Goal: Information Seeking & Learning: Learn about a topic

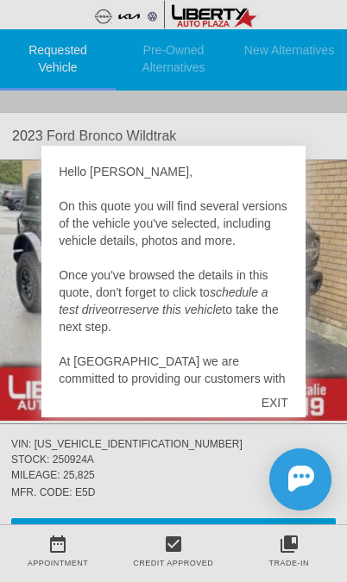
click at [264, 405] on div "EXIT" at bounding box center [274, 403] width 61 height 52
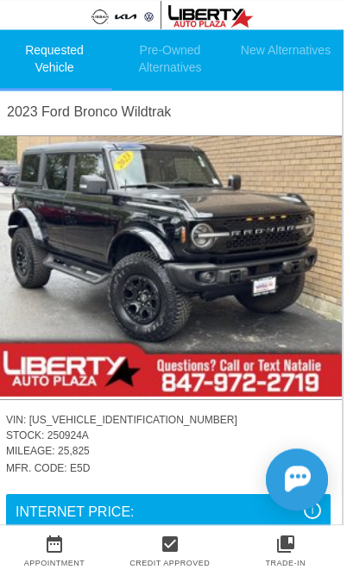
scroll to position [24, 2]
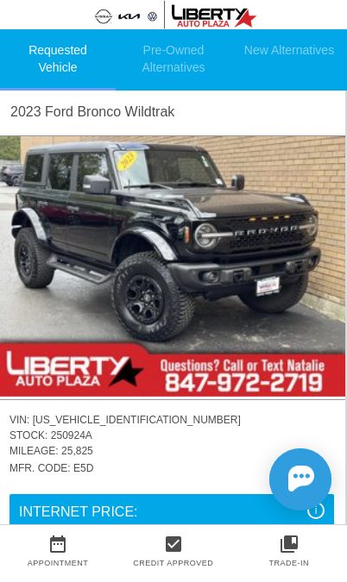
click at [47, 270] on img at bounding box center [171, 266] width 347 height 260
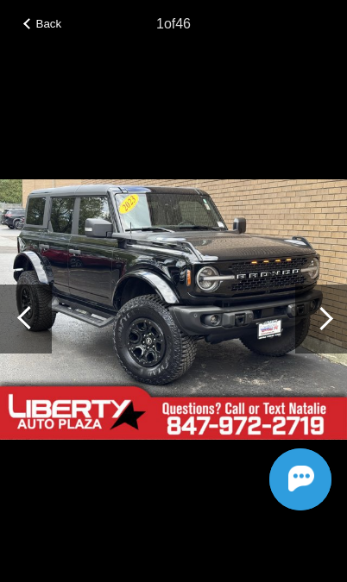
click at [304, 327] on div at bounding box center [321, 318] width 52 height 69
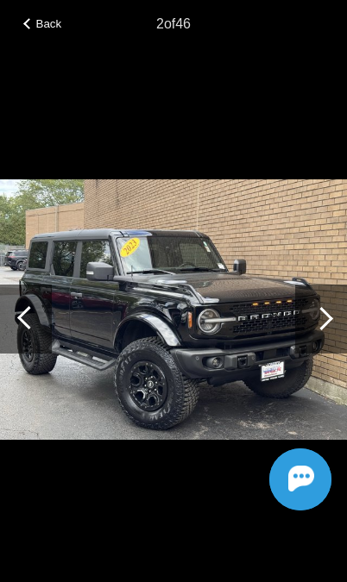
click at [308, 324] on div at bounding box center [321, 318] width 52 height 69
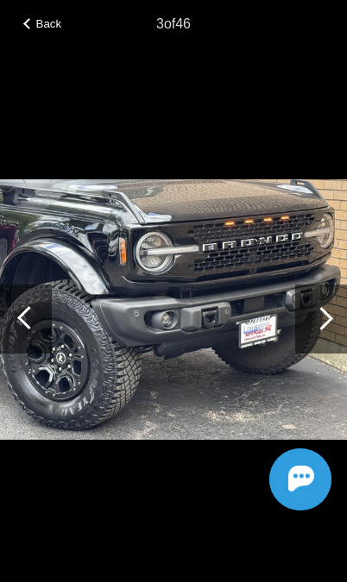
click at [315, 327] on div at bounding box center [321, 318] width 52 height 69
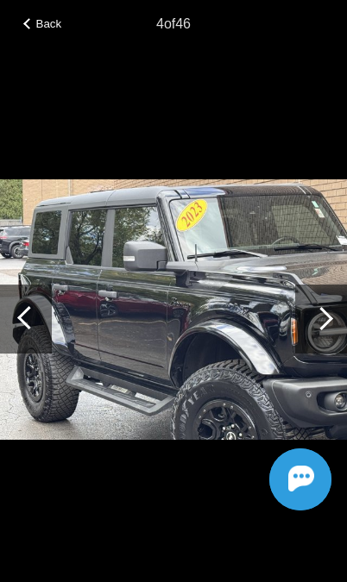
click at [314, 328] on div at bounding box center [321, 318] width 52 height 69
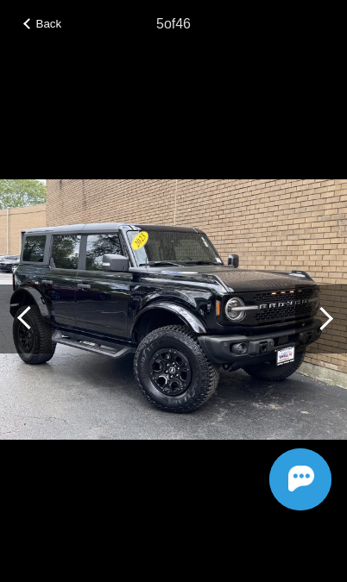
click at [312, 323] on div at bounding box center [321, 318] width 52 height 69
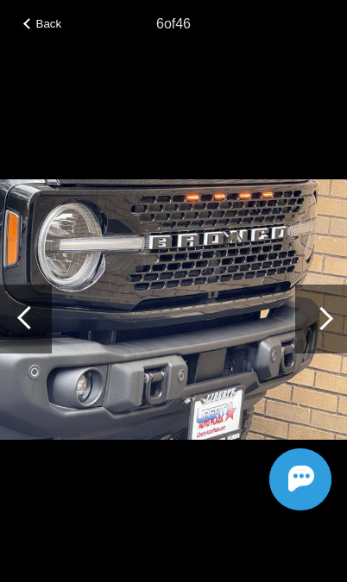
click at [312, 323] on div at bounding box center [321, 318] width 52 height 69
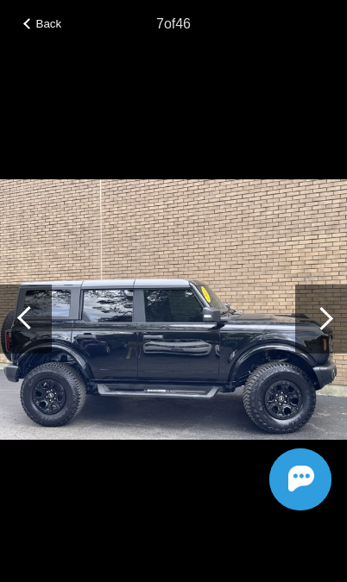
click at [315, 328] on div at bounding box center [321, 318] width 52 height 69
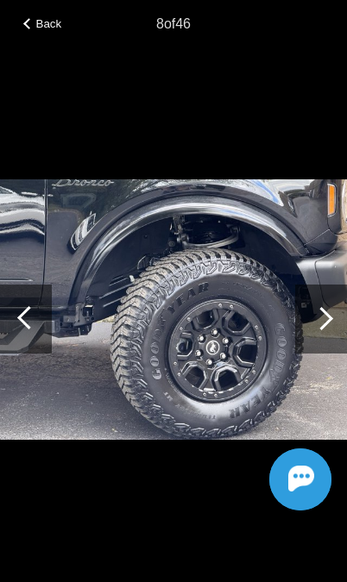
click at [314, 335] on div at bounding box center [321, 318] width 52 height 69
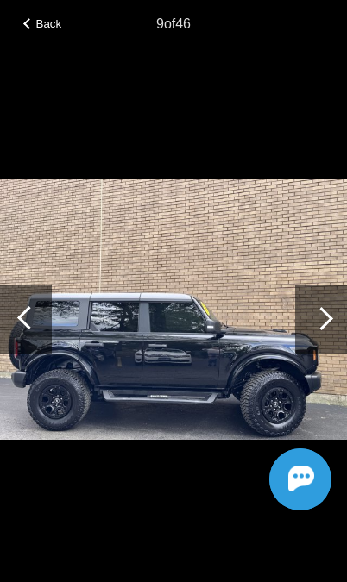
click at [314, 324] on div at bounding box center [321, 318] width 52 height 69
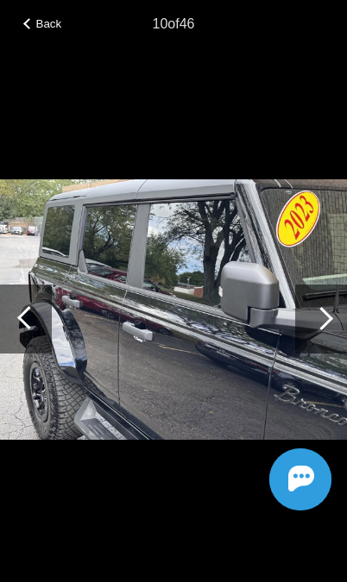
click at [315, 317] on div at bounding box center [320, 318] width 23 height 23
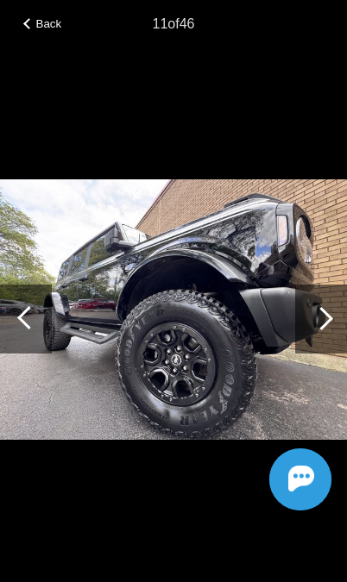
click at [315, 331] on div at bounding box center [321, 318] width 52 height 69
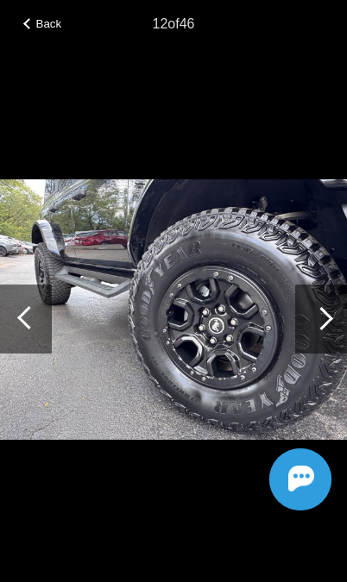
click at [311, 333] on div at bounding box center [321, 318] width 52 height 69
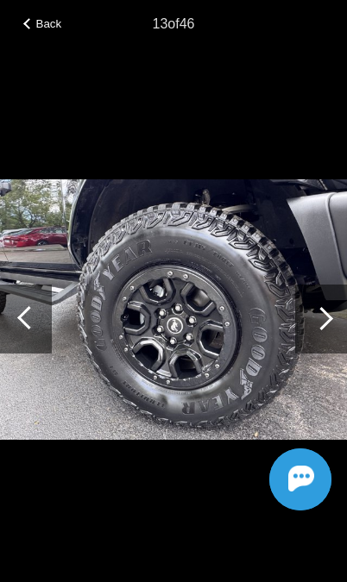
click at [305, 338] on div at bounding box center [321, 318] width 52 height 69
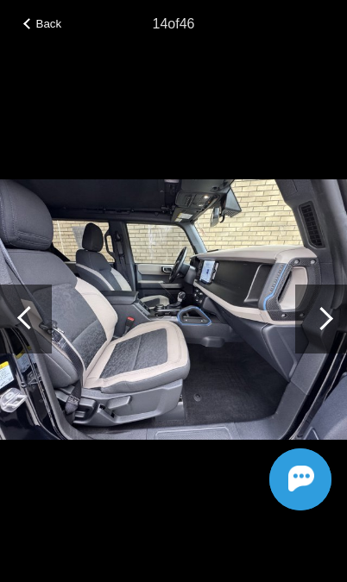
click at [311, 340] on div at bounding box center [321, 318] width 52 height 69
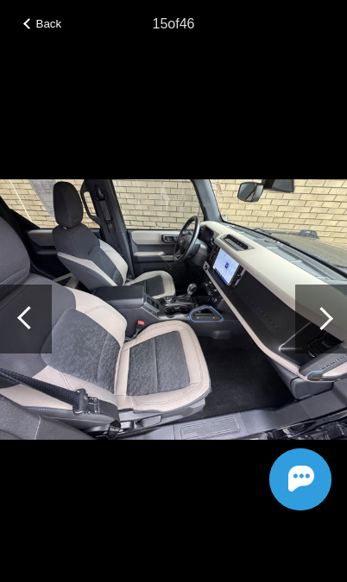
click at [321, 336] on div at bounding box center [321, 318] width 52 height 69
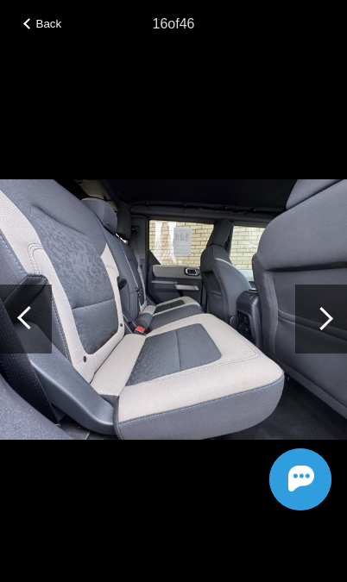
click at [319, 341] on div at bounding box center [321, 318] width 52 height 69
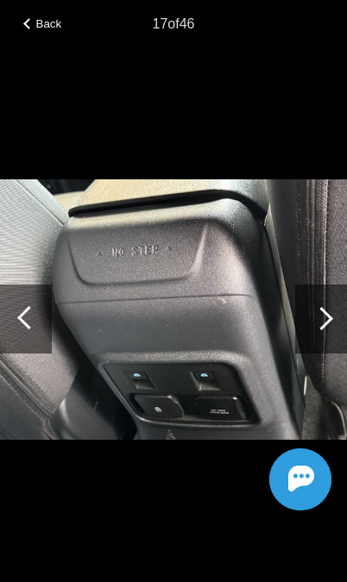
click at [315, 350] on div at bounding box center [321, 318] width 52 height 69
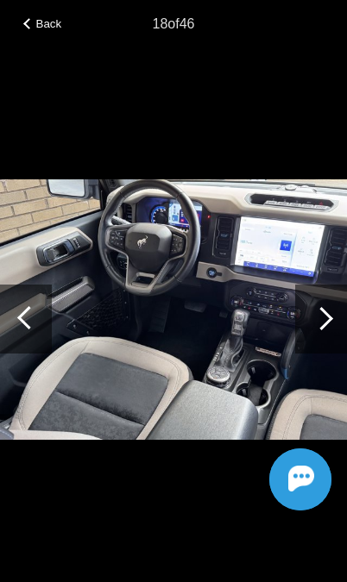
click at [305, 340] on div at bounding box center [321, 318] width 52 height 69
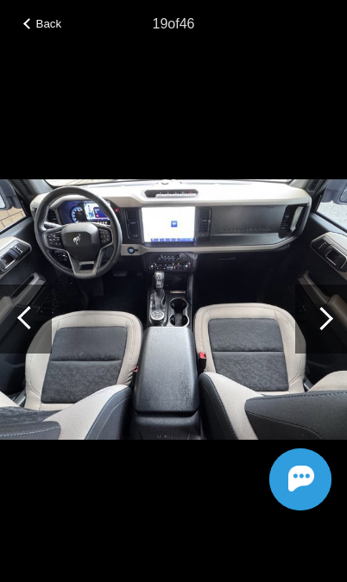
click at [309, 340] on div at bounding box center [321, 318] width 52 height 69
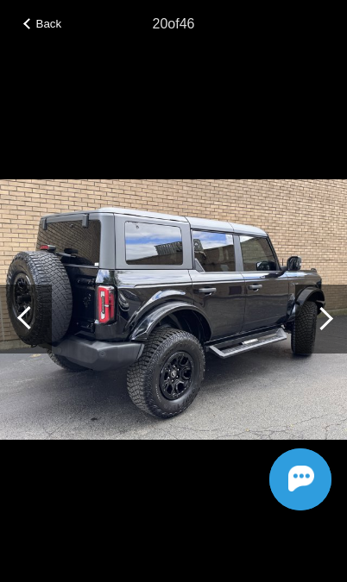
click at [311, 339] on div at bounding box center [321, 318] width 52 height 69
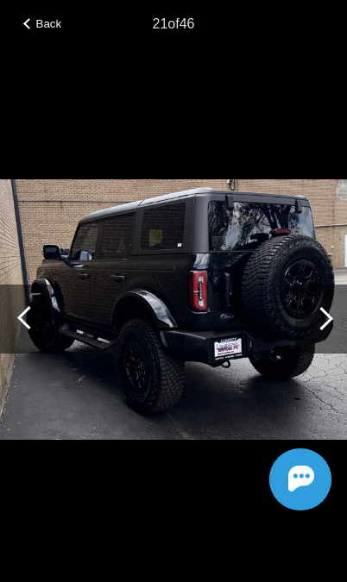
click at [309, 350] on div at bounding box center [321, 318] width 52 height 69
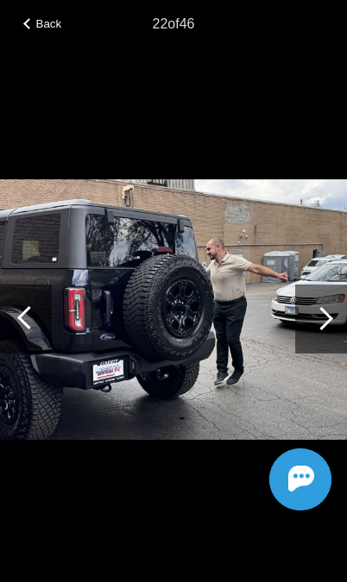
click at [306, 350] on div at bounding box center [321, 318] width 52 height 69
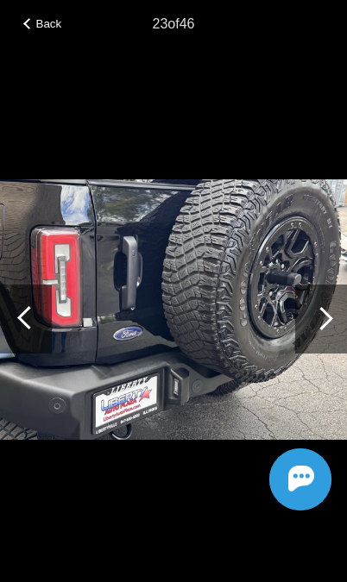
click at [309, 334] on div at bounding box center [321, 318] width 52 height 69
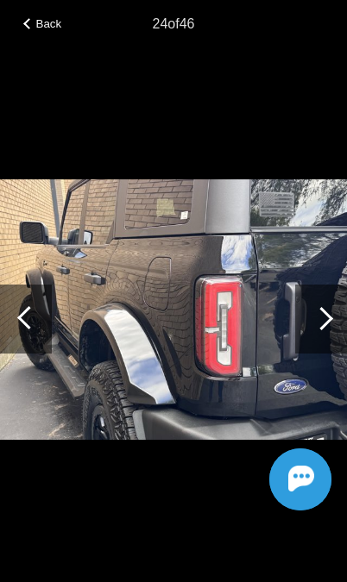
click at [308, 341] on div at bounding box center [321, 318] width 52 height 69
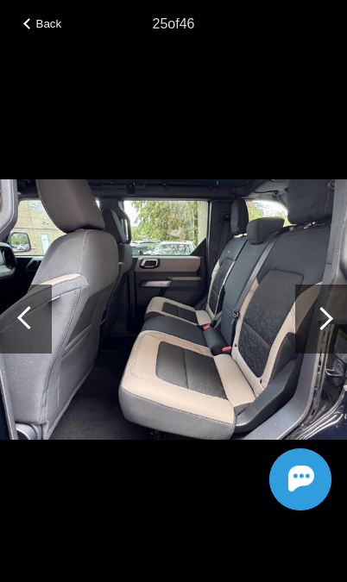
click at [308, 342] on div at bounding box center [321, 318] width 52 height 69
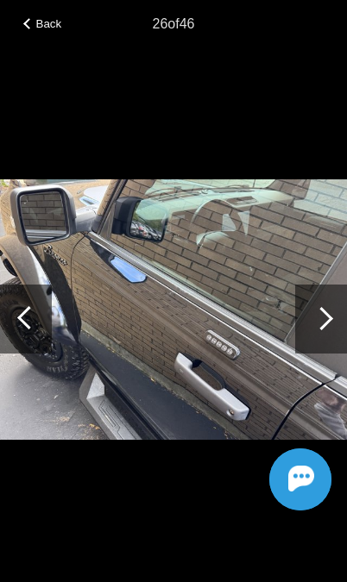
click at [307, 338] on div at bounding box center [321, 318] width 52 height 69
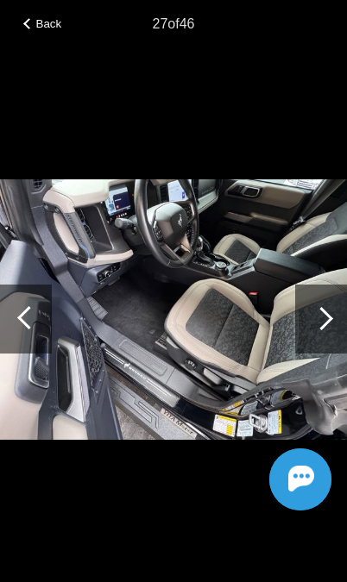
click at [309, 343] on div at bounding box center [321, 318] width 52 height 69
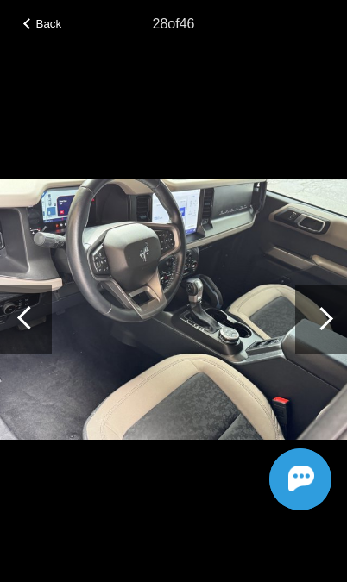
click at [316, 328] on div at bounding box center [321, 318] width 52 height 69
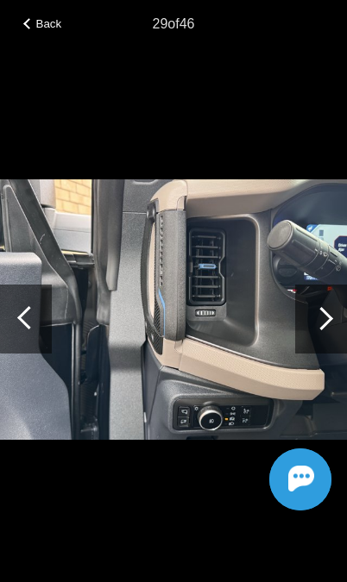
click at [307, 324] on div at bounding box center [321, 318] width 52 height 69
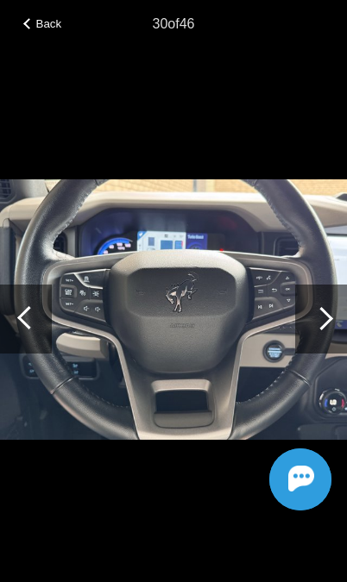
click at [311, 331] on div at bounding box center [321, 318] width 52 height 69
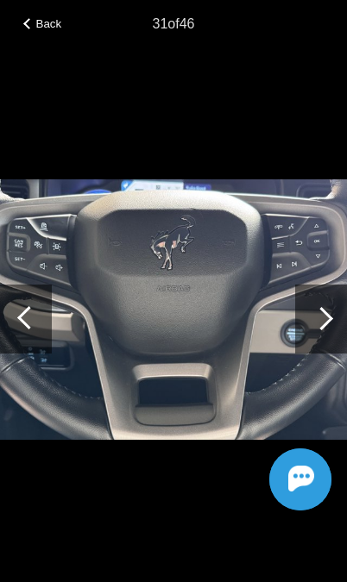
click at [311, 340] on div at bounding box center [321, 318] width 52 height 69
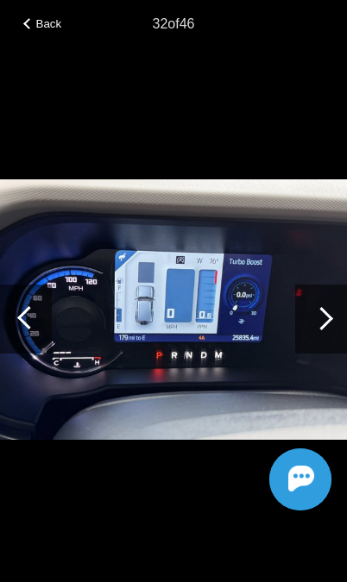
click at [311, 342] on div at bounding box center [321, 318] width 52 height 69
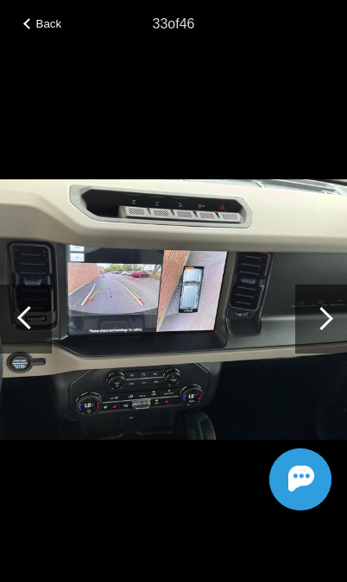
click at [315, 346] on div at bounding box center [321, 318] width 52 height 69
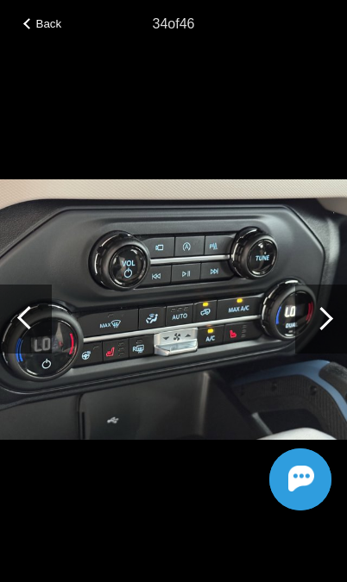
click at [315, 345] on div at bounding box center [321, 318] width 52 height 69
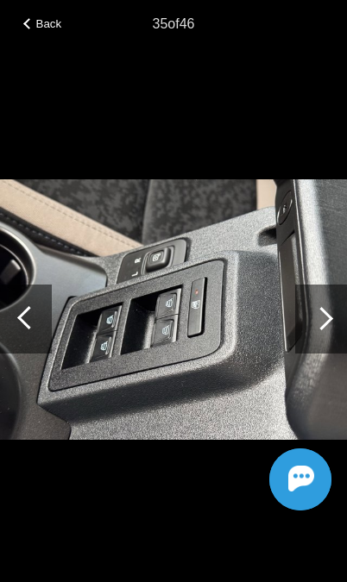
click at [313, 348] on div at bounding box center [321, 318] width 52 height 69
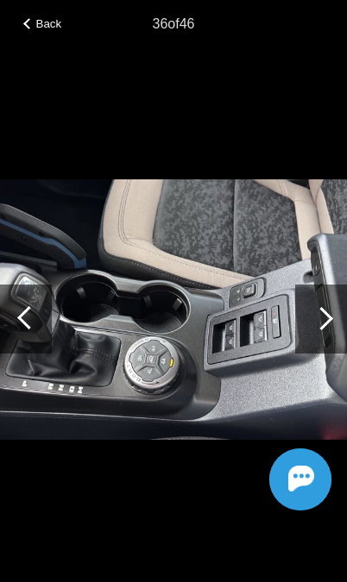
click at [310, 347] on div at bounding box center [321, 318] width 52 height 69
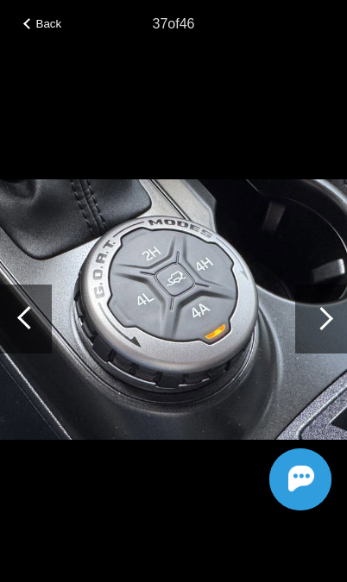
click at [313, 352] on div at bounding box center [321, 318] width 52 height 69
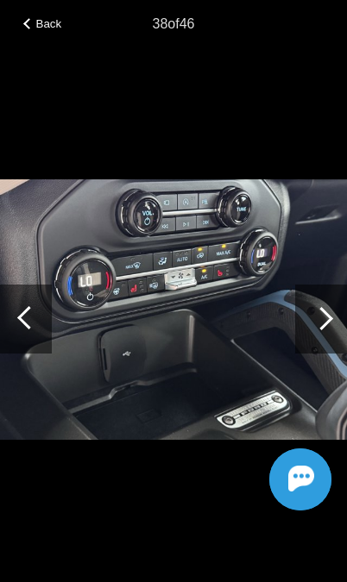
click at [307, 347] on div at bounding box center [321, 318] width 52 height 69
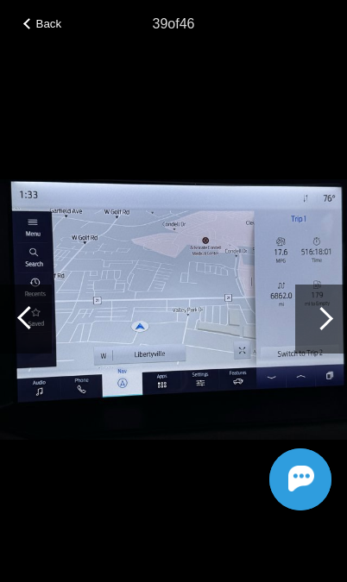
click at [310, 340] on div at bounding box center [321, 318] width 52 height 69
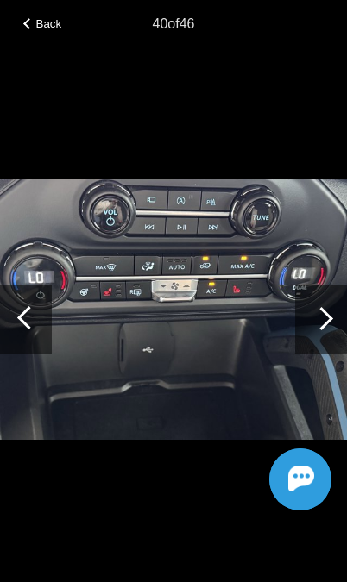
click at [309, 340] on div at bounding box center [321, 318] width 52 height 69
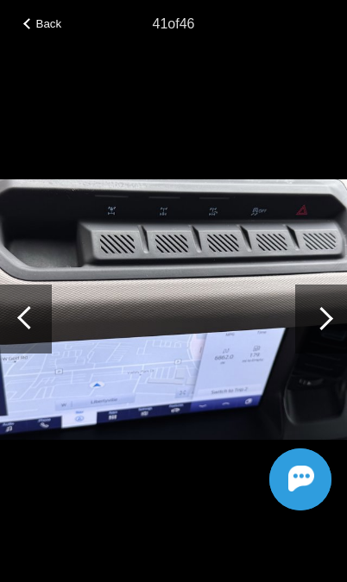
click at [309, 342] on div at bounding box center [321, 318] width 52 height 69
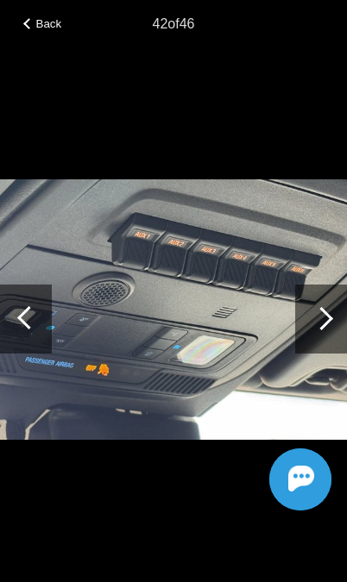
click at [311, 340] on div at bounding box center [321, 318] width 52 height 69
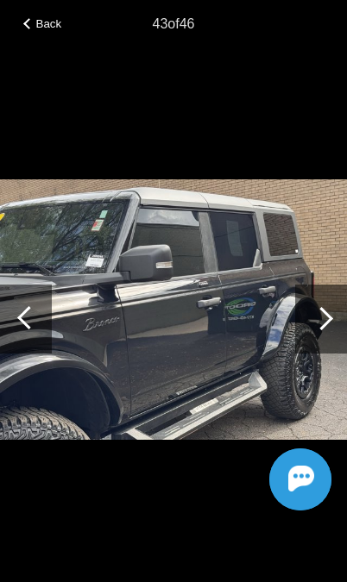
click at [306, 333] on div at bounding box center [321, 318] width 52 height 69
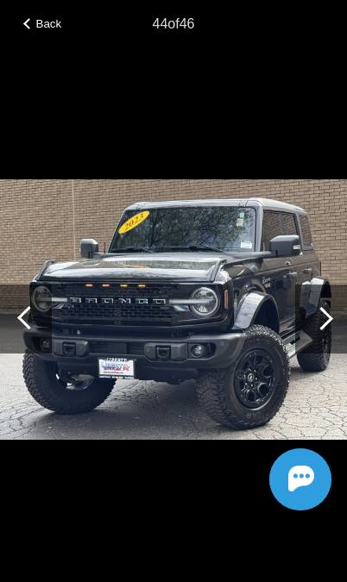
click at [10, 19] on div "Back" at bounding box center [43, 21] width 86 height 9
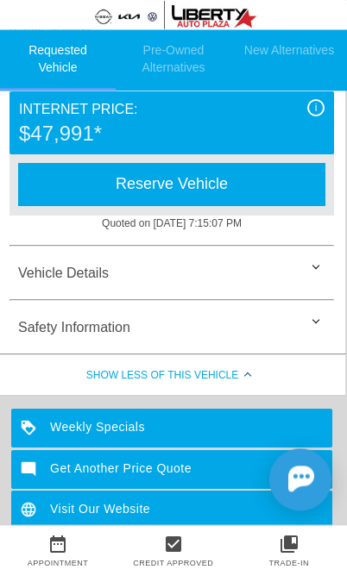
scroll to position [418, 2]
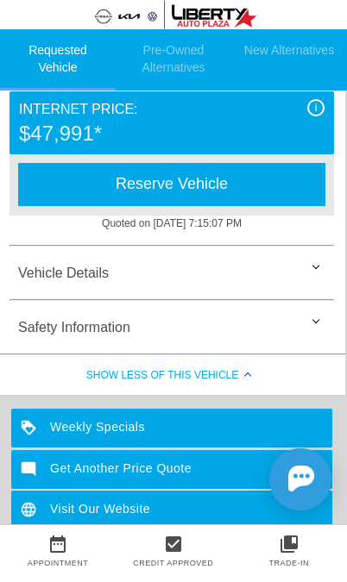
click at [318, 278] on div "Vehicle Details" at bounding box center [171, 273] width 324 height 41
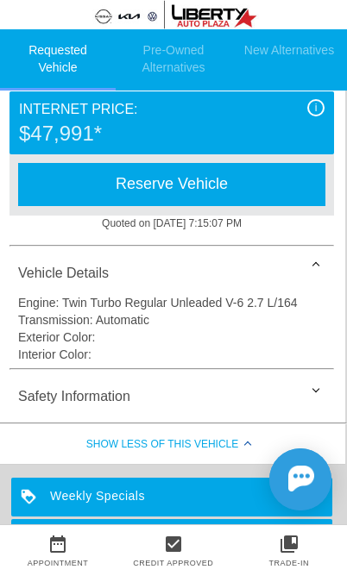
click at [303, 399] on div "Safety Information" at bounding box center [171, 396] width 324 height 41
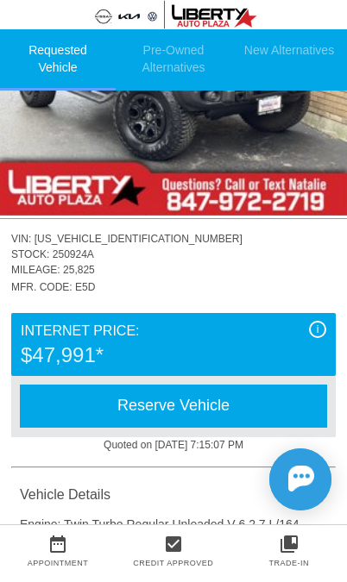
scroll to position [196, 0]
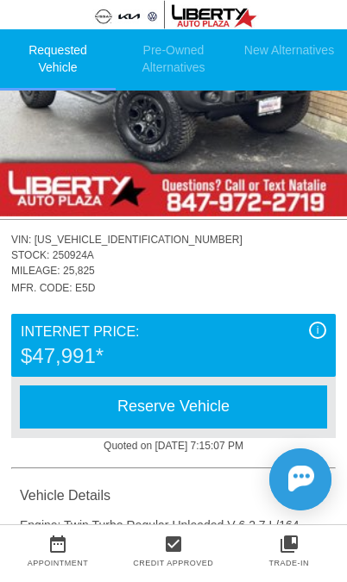
click at [316, 336] on span "i" at bounding box center [317, 330] width 3 height 12
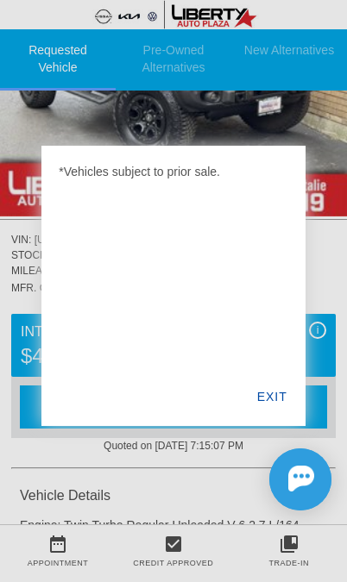
click at [274, 404] on div "EXIT" at bounding box center [272, 396] width 66 height 59
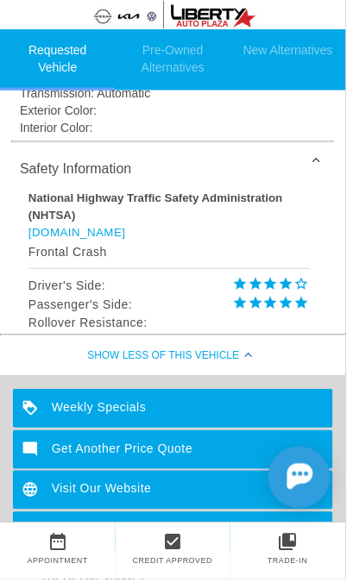
scroll to position [646, 0]
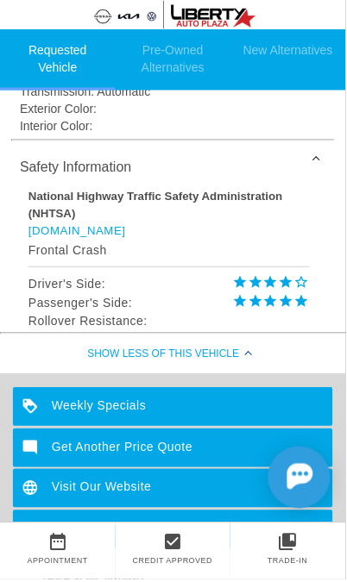
click at [147, 501] on div "Visit Our Website" at bounding box center [173, 490] width 321 height 39
